Goal: Task Accomplishment & Management: Manage account settings

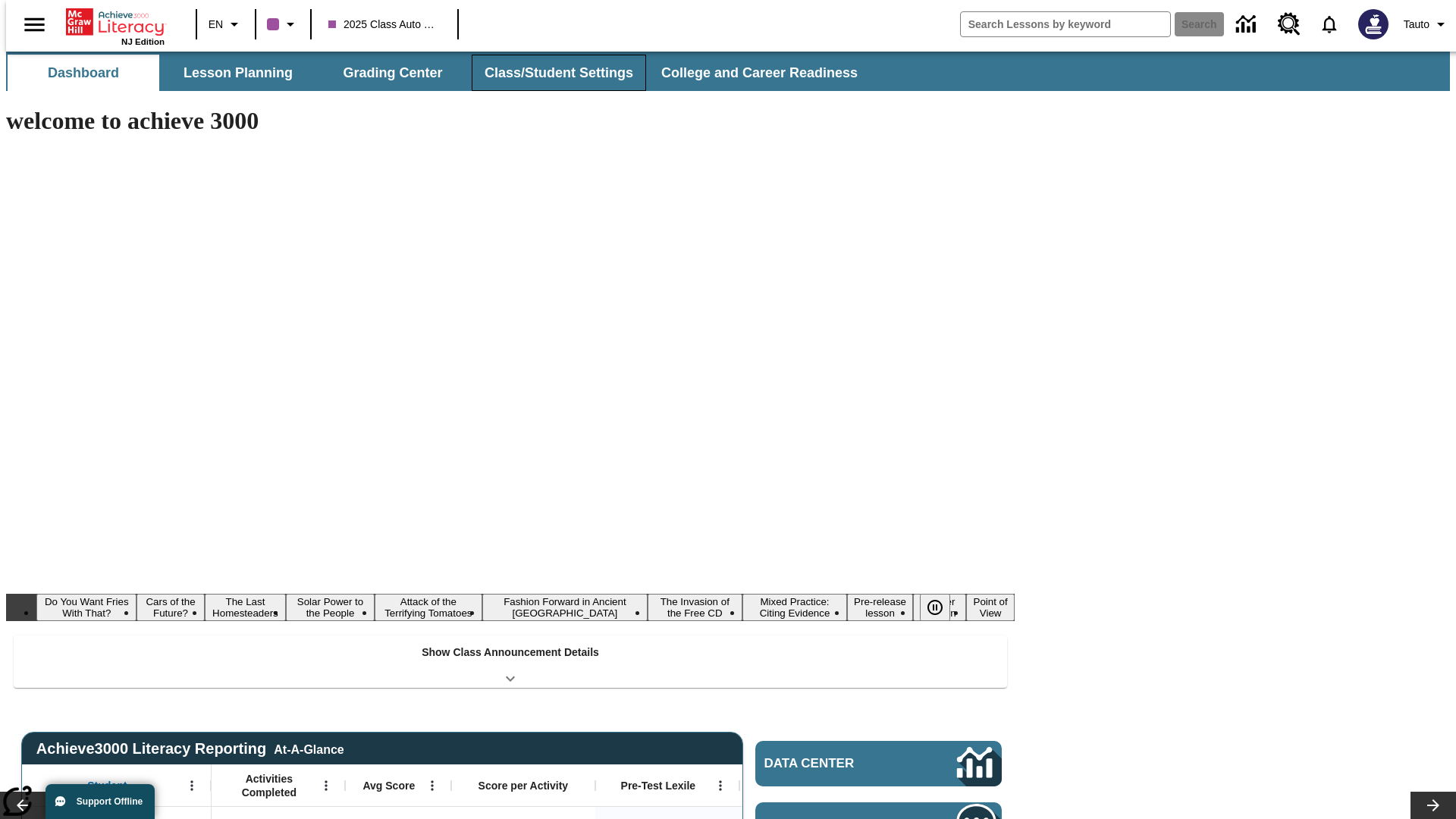
click at [551, 72] on button "Class/Student Settings" at bounding box center [559, 72] width 174 height 36
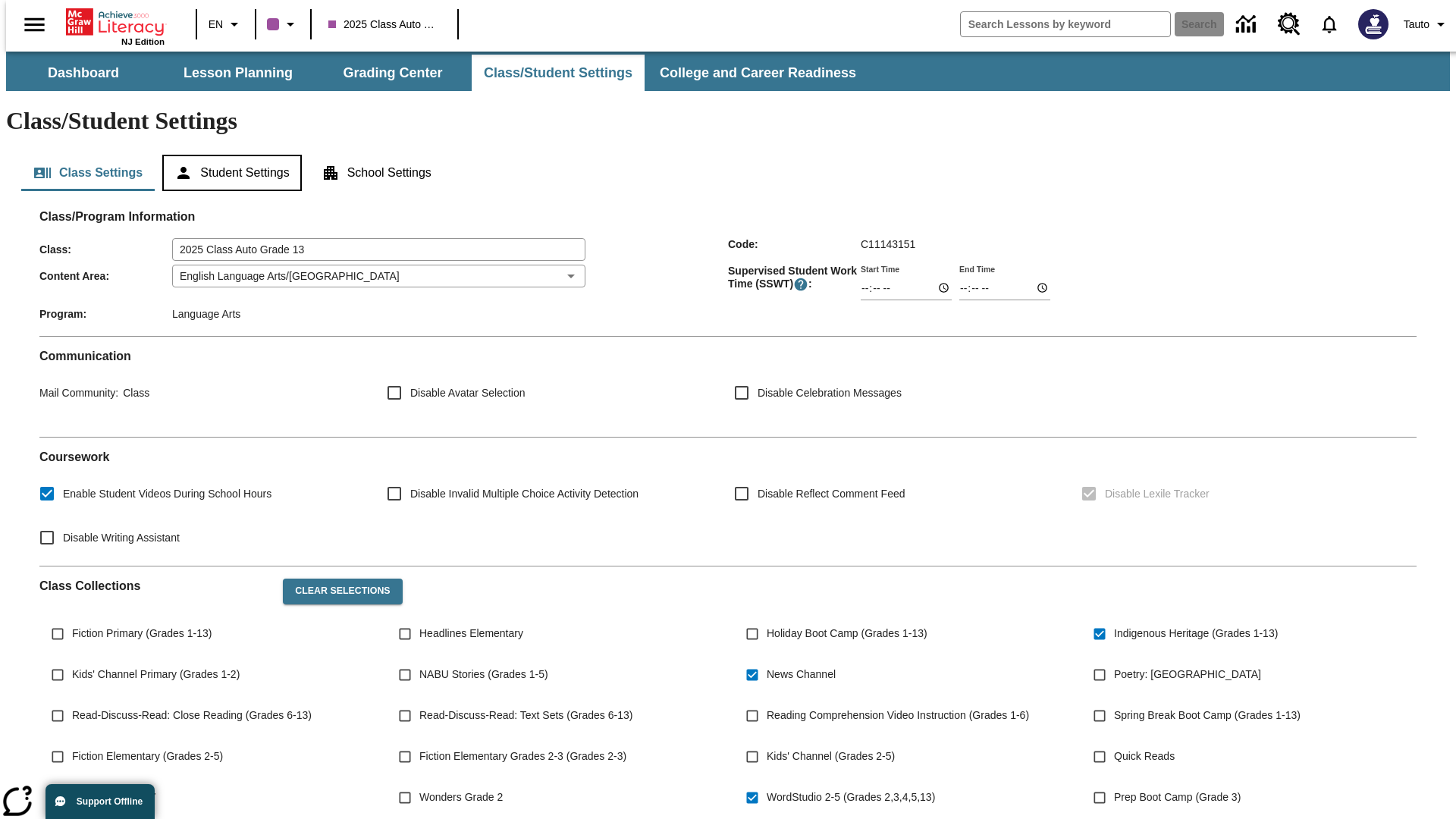
click at [228, 155] on button "Student Settings" at bounding box center [232, 173] width 139 height 36
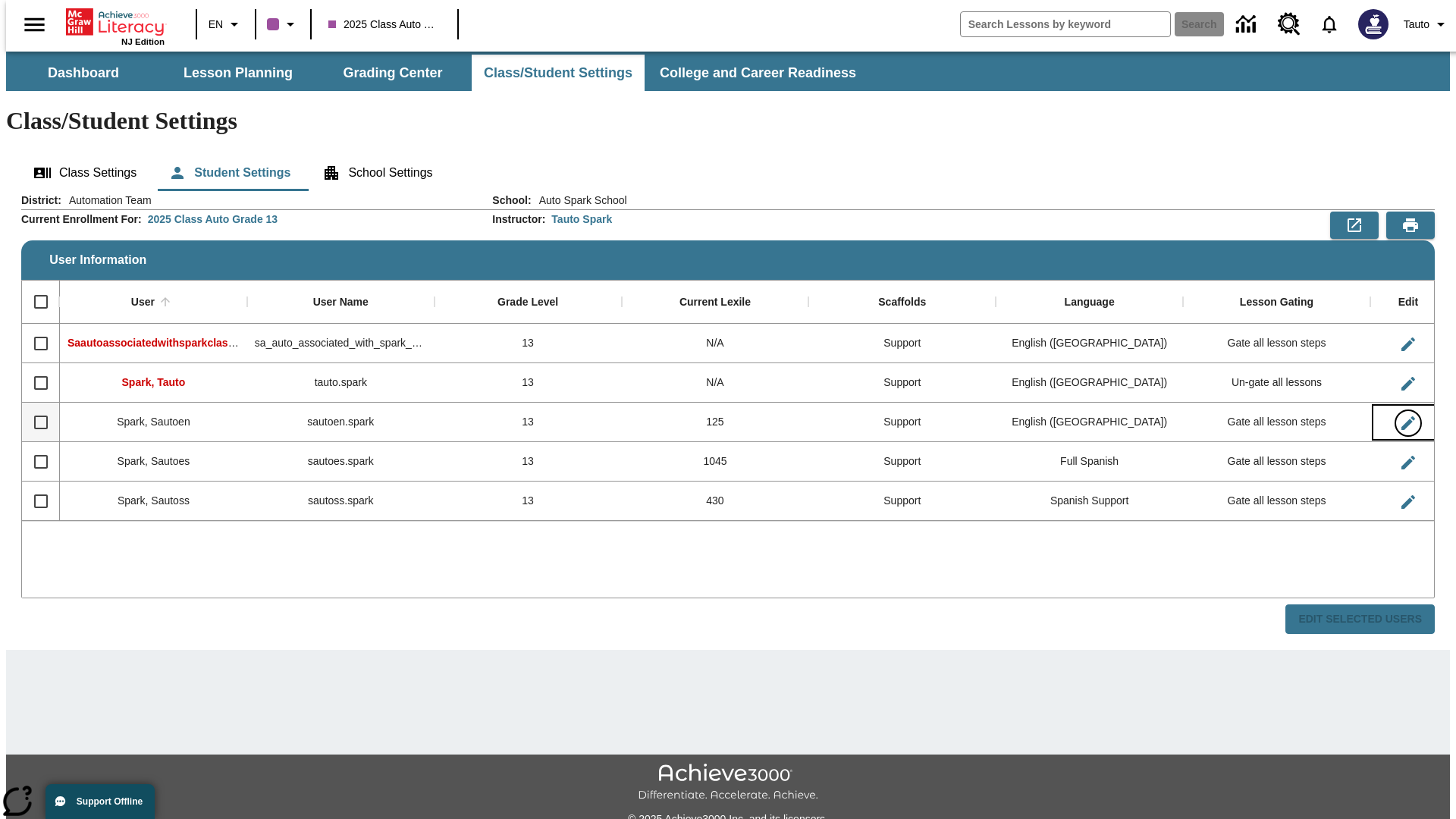
click at [1401, 416] on icon "Edit User" at bounding box center [1408, 423] width 14 height 14
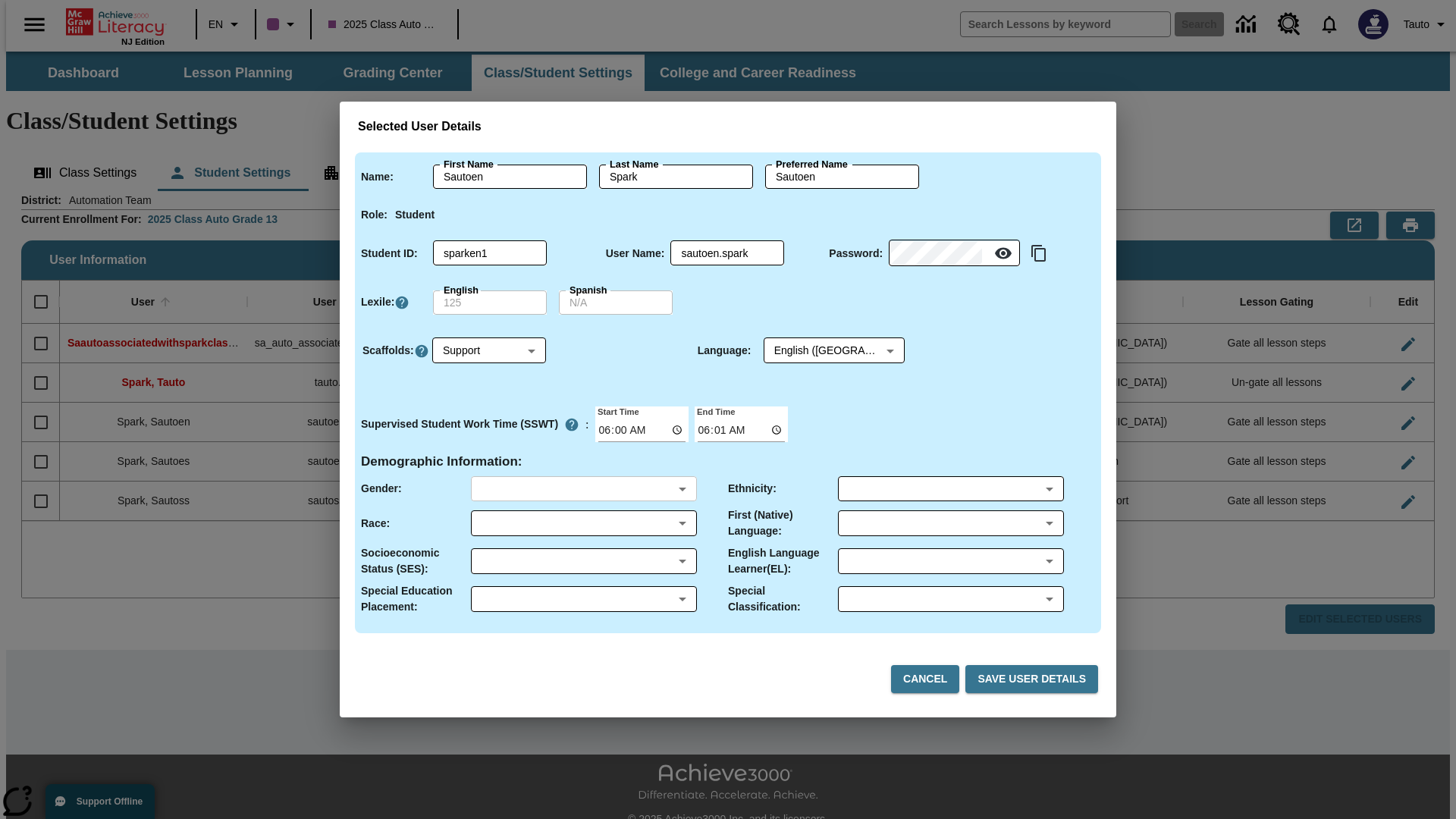
click at [583, 488] on body "Skip to main content NJ Edition EN 2025 Class Auto Grade 13 Search 0 Tauto Dash…" at bounding box center [728, 452] width 1444 height 800
click at [583, 523] on body "Skip to main content NJ Edition EN 2025 Class Auto Grade 13 Search 0 Tauto Dash…" at bounding box center [728, 452] width 1444 height 800
click at [583, 561] on body "Skip to main content NJ Edition EN 2025 Class Auto Grade 13 Search 0 Tauto Dash…" at bounding box center [728, 452] width 1444 height 800
click at [583, 599] on body "Skip to main content NJ Edition EN 2025 Class Auto Grade 13 Search 0 Tauto Dash…" at bounding box center [728, 452] width 1444 height 800
click at [950, 488] on body "Skip to main content NJ Edition EN 2025 Class Auto Grade 13 Search 0 Tauto Dash…" at bounding box center [728, 452] width 1444 height 800
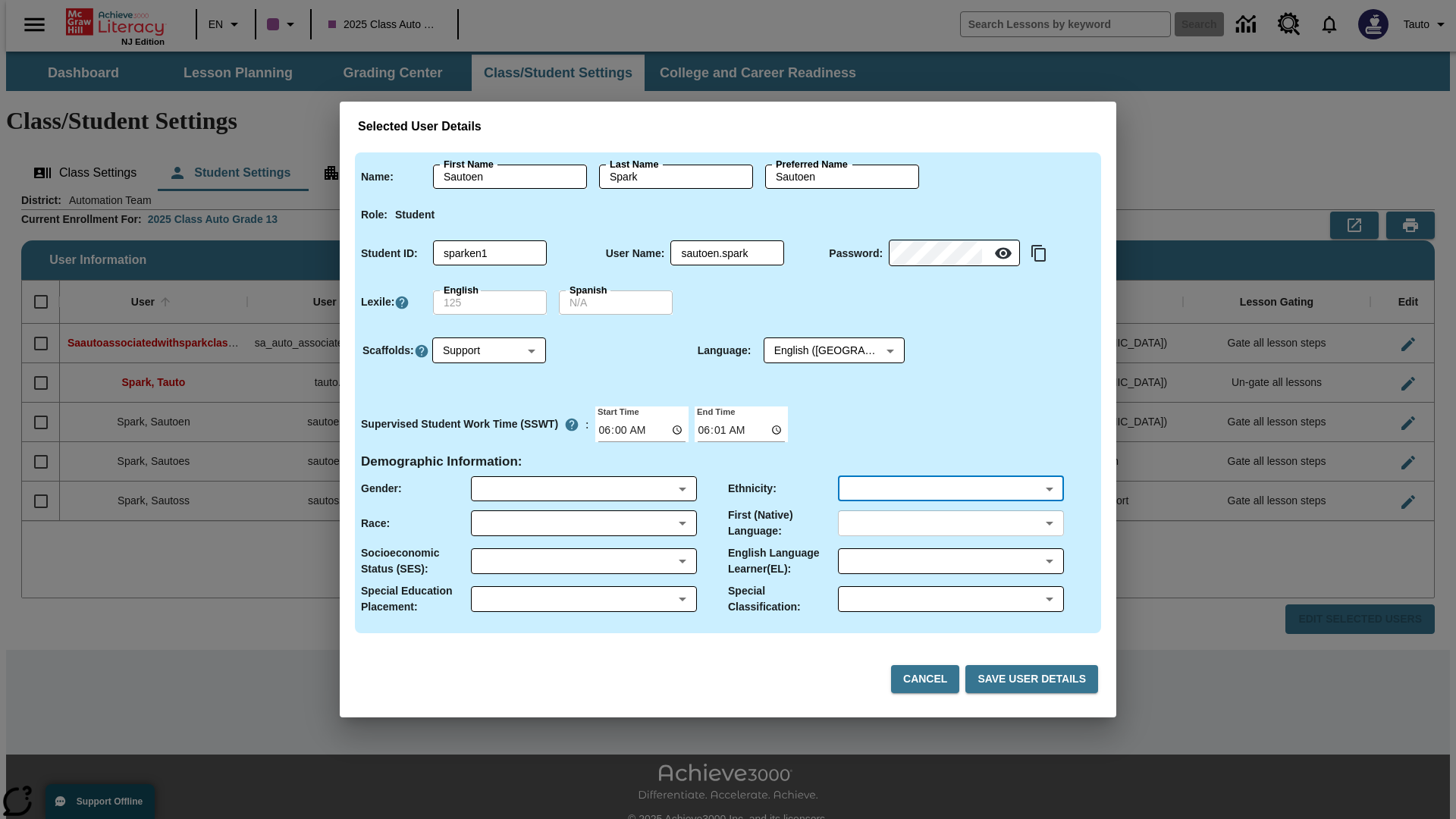
click at [950, 523] on body "Skip to main content NJ Edition EN 2025 Class Auto Grade 13 Search 0 Tauto Dash…" at bounding box center [728, 452] width 1444 height 800
click at [950, 561] on body "Skip to main content NJ Edition EN 2025 Class Auto Grade 13 Search 0 Tauto Dash…" at bounding box center [728, 452] width 1444 height 800
